Goal: Navigation & Orientation: Go to known website

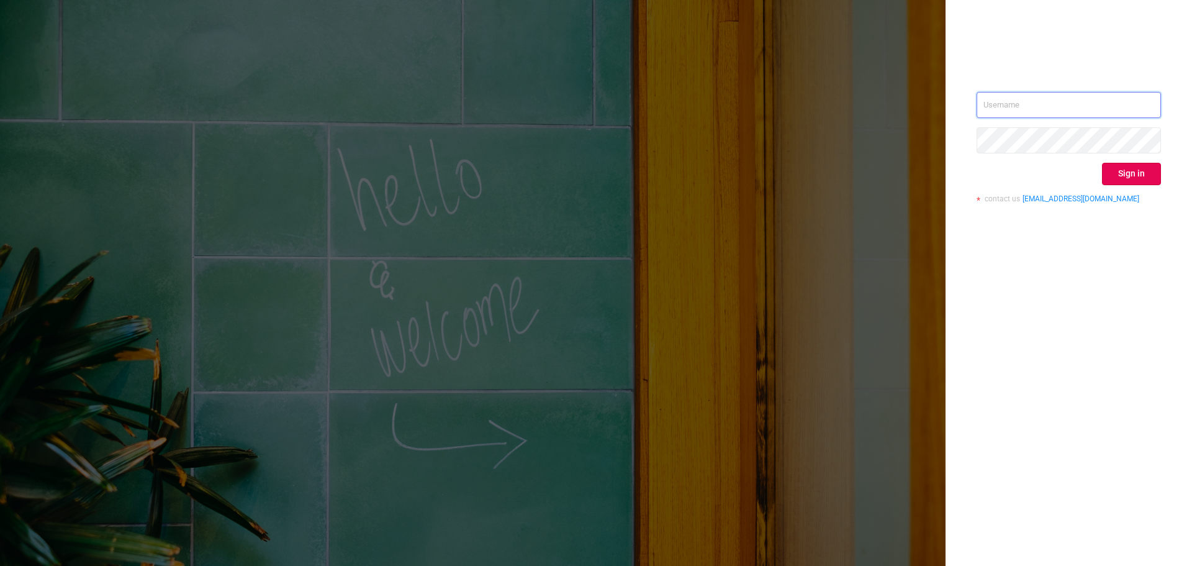
click at [1013, 112] on input "text" at bounding box center [1069, 105] width 184 height 26
click at [1016, 105] on input "text" at bounding box center [1069, 105] width 184 height 26
